Goal: Find specific fact: Find specific fact

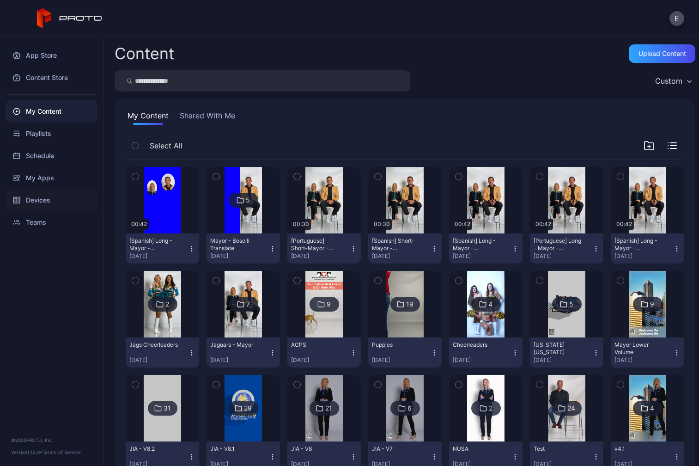
click at [47, 200] on div "Devices" at bounding box center [52, 200] width 92 height 22
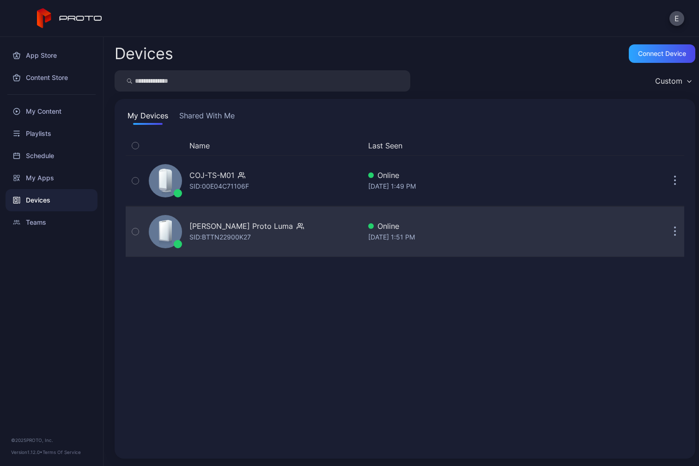
click at [277, 230] on div "[PERSON_NAME] Proto Luma" at bounding box center [246, 225] width 115 height 11
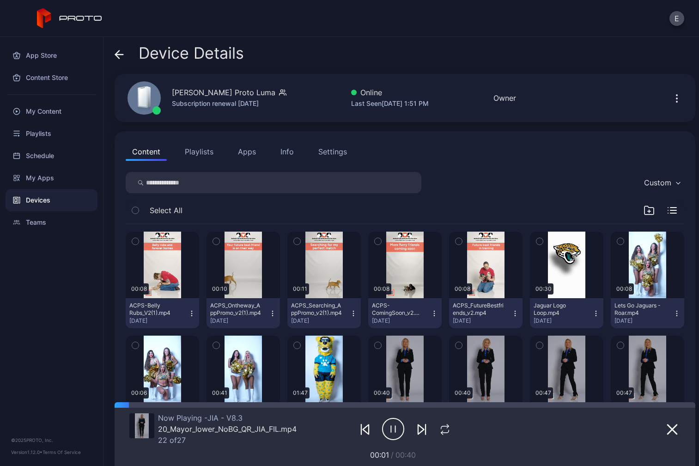
click at [336, 152] on div "Settings" at bounding box center [332, 151] width 29 height 11
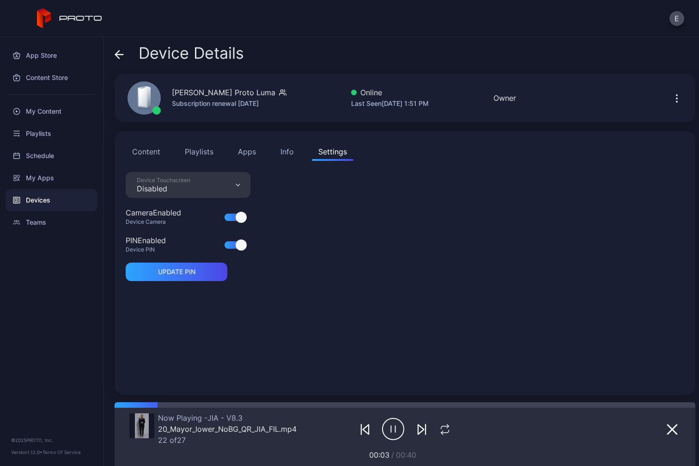
click at [288, 151] on div "Info" at bounding box center [286, 151] width 13 height 11
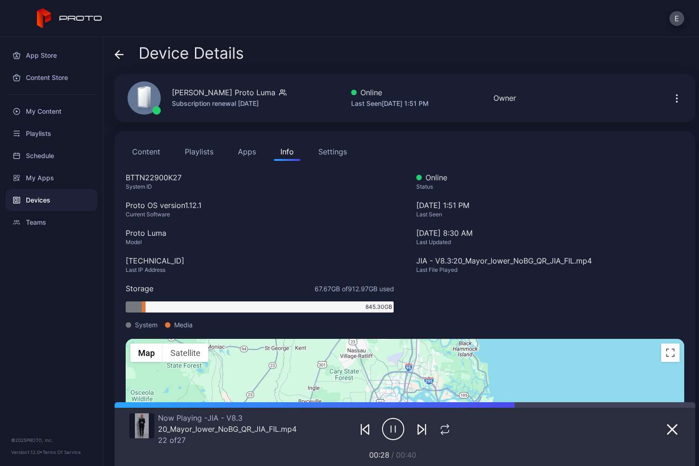
click at [34, 204] on div "Devices" at bounding box center [52, 200] width 92 height 22
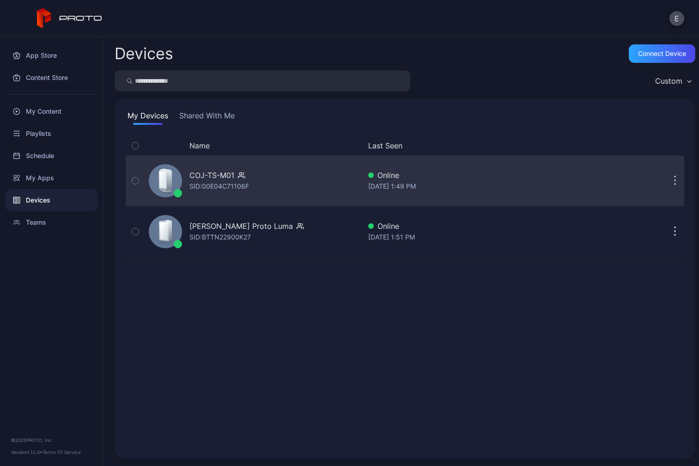
click at [201, 181] on div "SID: 00E04C71106F" at bounding box center [219, 186] width 60 height 11
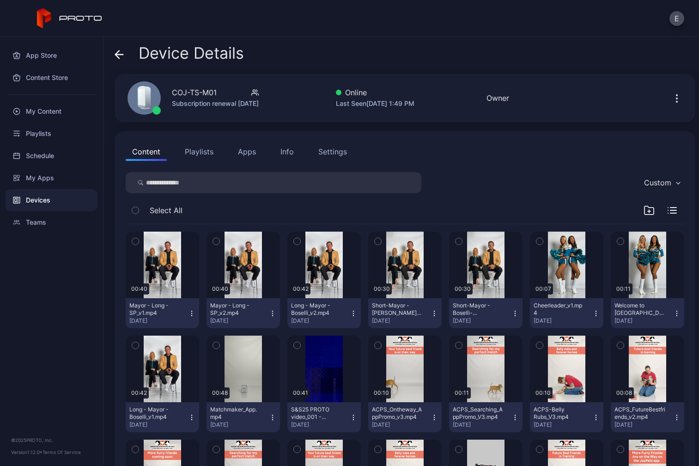
click at [289, 153] on div "Info" at bounding box center [286, 151] width 13 height 11
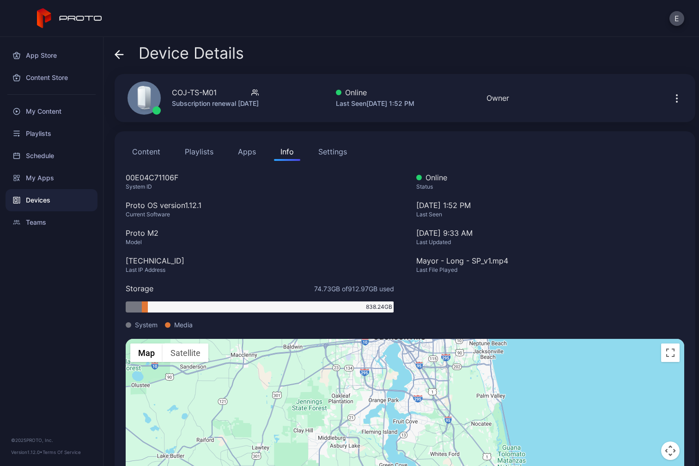
click at [176, 178] on div "00E04C71106F" at bounding box center [260, 177] width 268 height 11
copy div "00E04C71106F"
drag, startPoint x: 206, startPoint y: 206, endPoint x: 182, endPoint y: 207, distance: 24.5
click at [182, 207] on div "Proto OS version 1.12.1" at bounding box center [260, 205] width 268 height 11
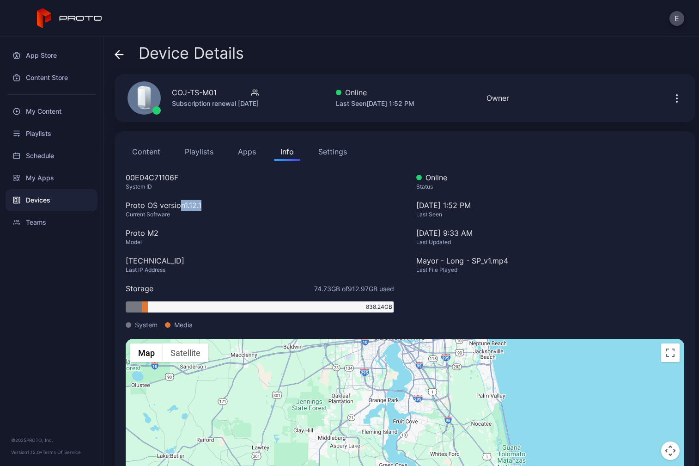
click at [189, 208] on div "Proto OS version 1.12.1" at bounding box center [260, 205] width 268 height 11
drag, startPoint x: 205, startPoint y: 204, endPoint x: 127, endPoint y: 202, distance: 77.7
click at [127, 202] on div "Proto OS version 1.12.1" at bounding box center [260, 205] width 268 height 11
copy div "Proto OS version 1.12.1"
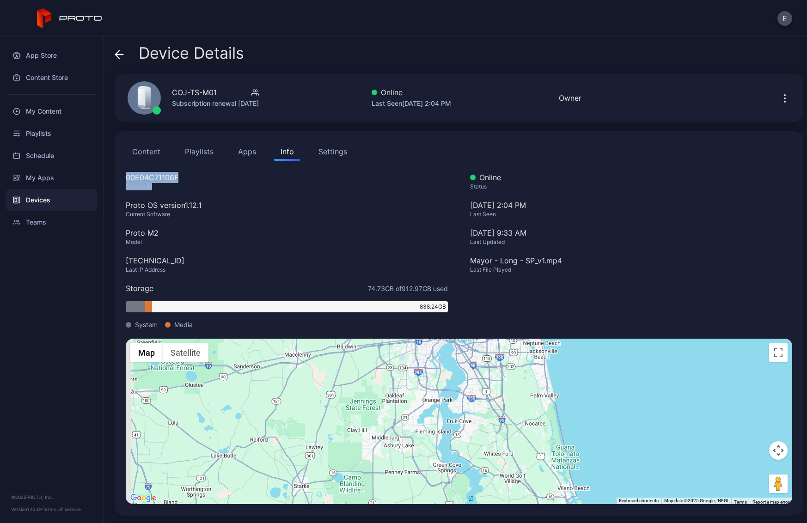
drag, startPoint x: 156, startPoint y: 184, endPoint x: 121, endPoint y: 175, distance: 36.9
click at [121, 175] on div "Content Playlists Apps Info Settings 00E04C71106F System ID Proto OS version 1.…" at bounding box center [459, 323] width 688 height 384
copy div "00E04C71106F System ID"
drag, startPoint x: 174, startPoint y: 214, endPoint x: 126, endPoint y: 208, distance: 48.9
click at [126, 208] on div "00E04C71106F System ID Proto OS version 1.12.1 Current Software Proto M2 Model …" at bounding box center [287, 255] width 322 height 167
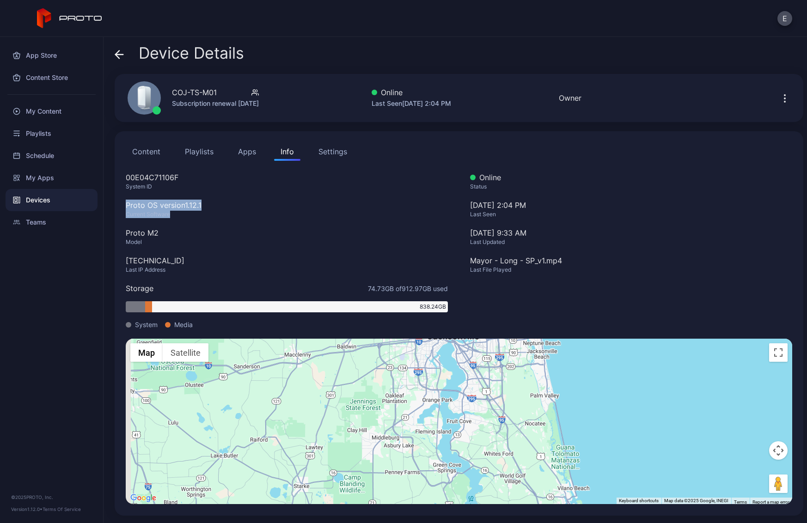
copy div "Proto OS version 1.12.1 Current Software"
drag, startPoint x: 148, startPoint y: 241, endPoint x: 127, endPoint y: 236, distance: 22.4
click at [127, 236] on div "00E04C71106F System ID Proto OS version 1.12.1 Current Software Proto M2 Model …" at bounding box center [287, 255] width 322 height 167
copy div "Proto M2 Model"
drag, startPoint x: 170, startPoint y: 271, endPoint x: 125, endPoint y: 265, distance: 45.2
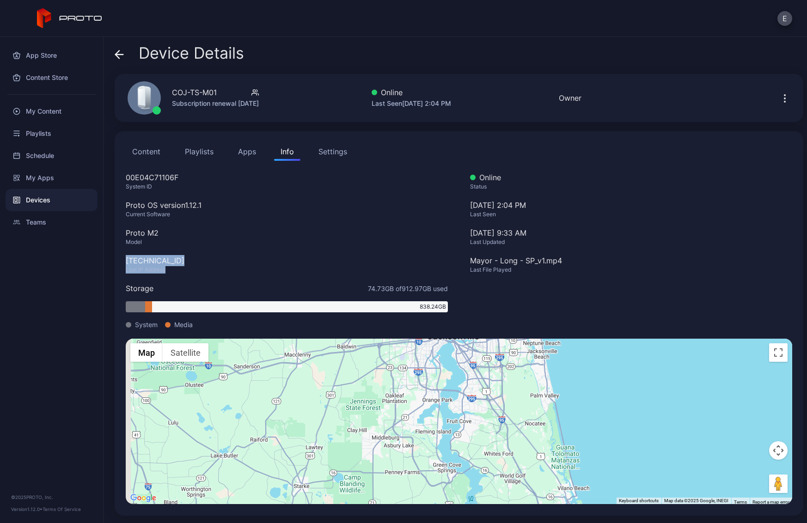
click at [126, 265] on div "00E04C71106F System ID Proto OS version 1.12.1 Current Software Proto M2 Model …" at bounding box center [287, 255] width 322 height 167
copy div "[TECHNICAL_ID] Last IP Address"
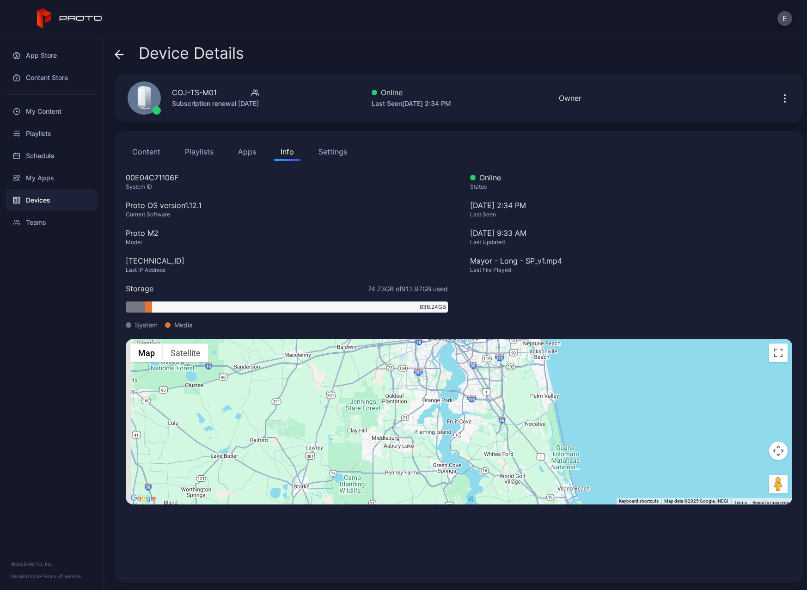
click at [119, 55] on icon at bounding box center [120, 55] width 8 height 0
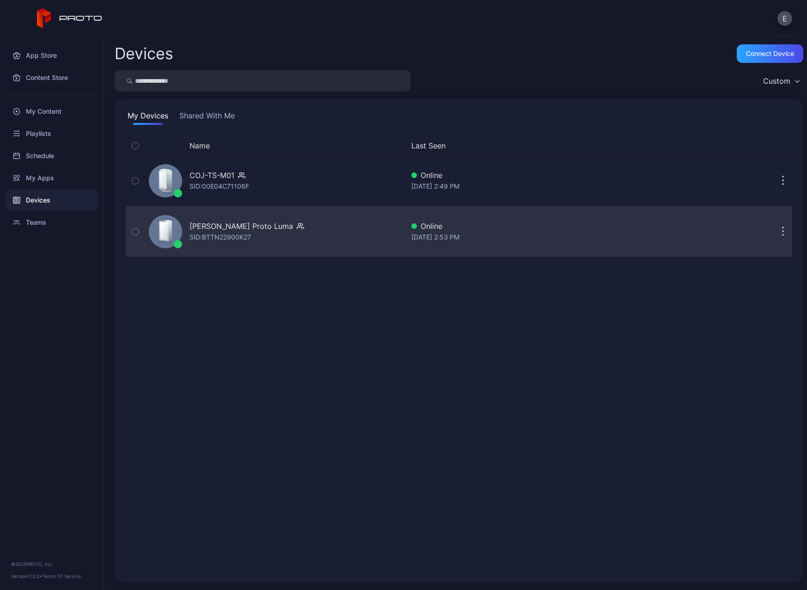
click at [238, 225] on div "[PERSON_NAME] Proto Luma" at bounding box center [241, 225] width 104 height 11
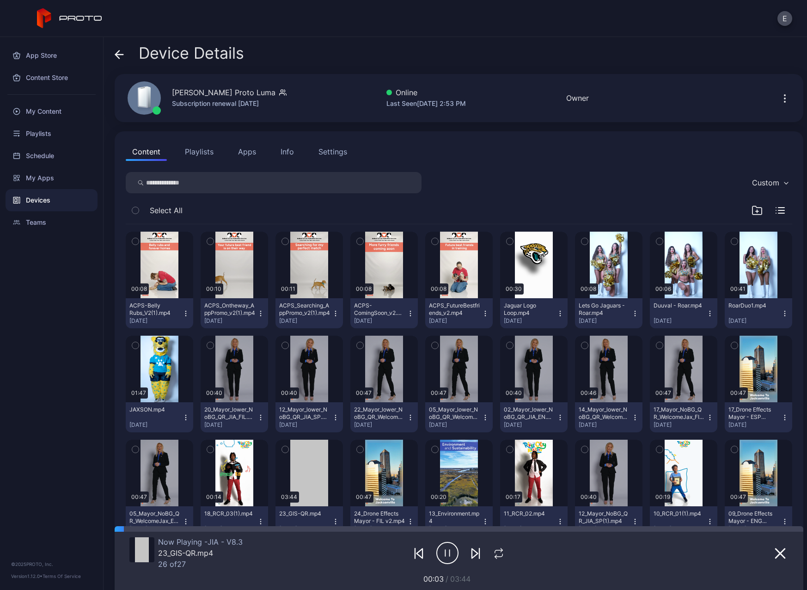
click at [293, 154] on button "Info" at bounding box center [287, 151] width 26 height 18
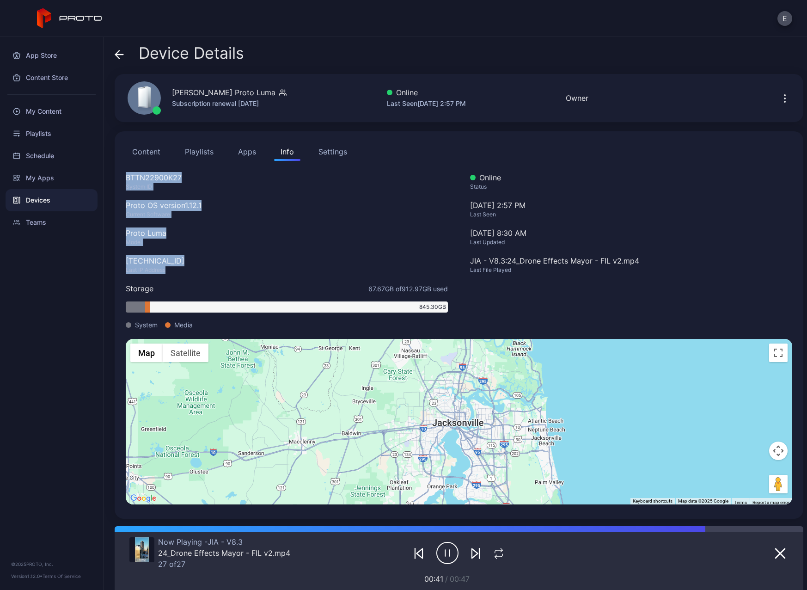
drag, startPoint x: 172, startPoint y: 268, endPoint x: 124, endPoint y: 182, distance: 98.9
click at [124, 182] on div "Content Playlists Apps Info Settings BTTN22900K27 System ID Proto OS version 1.…" at bounding box center [459, 324] width 688 height 387
copy div "BTTN22900K27 System ID Proto OS version 1.12.1 Current Software Proto Luma Mode…"
